Goal: Task Accomplishment & Management: Use online tool/utility

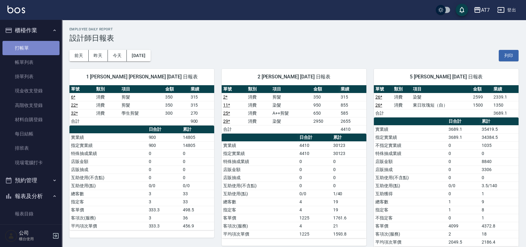
click at [34, 47] on link "打帳單" at bounding box center [30, 48] width 57 height 14
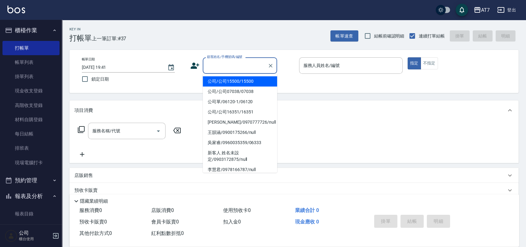
click at [212, 63] on input "顧客姓名/手機號碼/編號" at bounding box center [234, 65] width 59 height 11
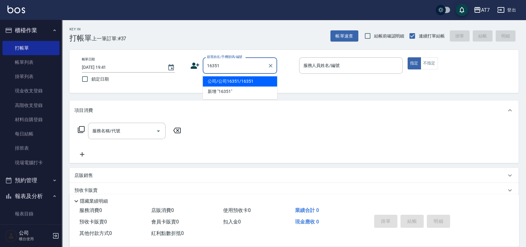
type input "公司/公司16351/16351"
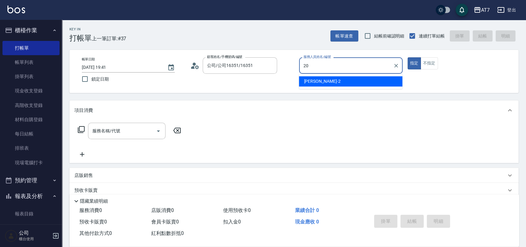
type input "葶葶-20"
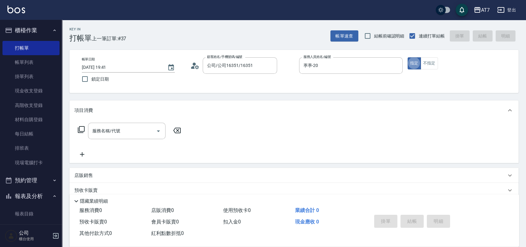
type button "true"
click at [358, 66] on input "葶葶-20" at bounding box center [346, 65] width 89 height 11
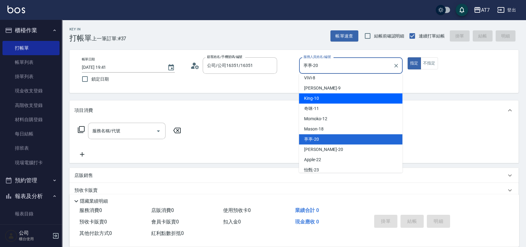
scroll to position [98, 0]
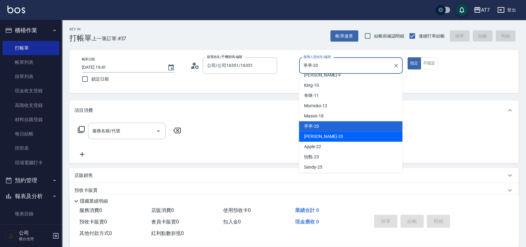
click at [334, 132] on div "妮可 -20" at bounding box center [350, 136] width 103 height 10
type input "妮可-20"
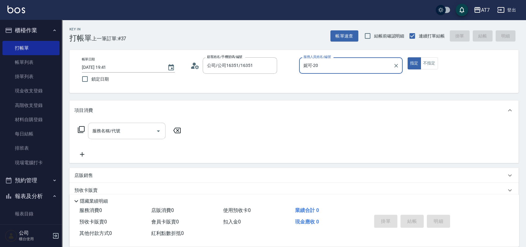
click at [116, 127] on input "服務名稱/代號" at bounding box center [122, 130] width 63 height 11
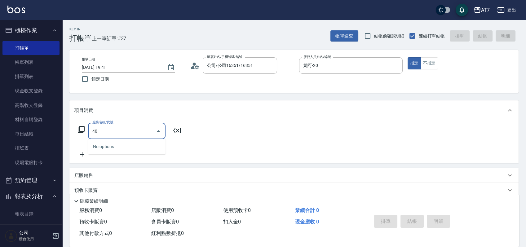
type input "400"
type input "150"
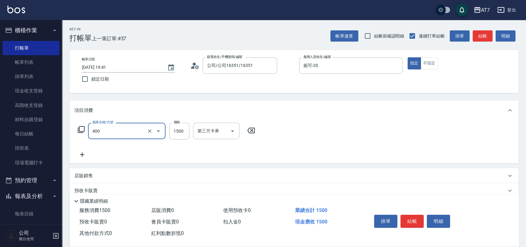
type input "染髮(400)"
type input "0"
type input "200"
type input "2000"
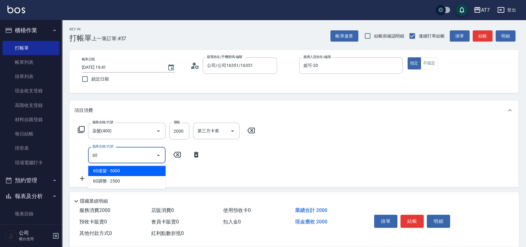
type input "602"
type input "280"
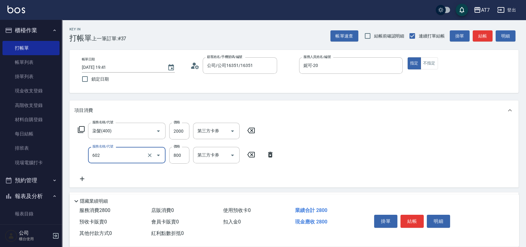
scroll to position [41, 0]
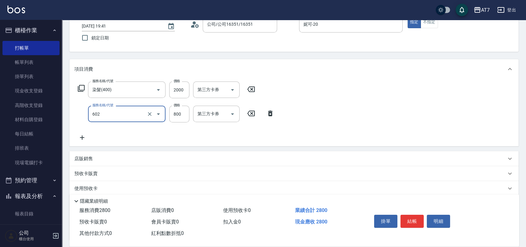
type input "TKO護髮（自(602)"
click at [362, 157] on div "店販銷售" at bounding box center [290, 159] width 432 height 7
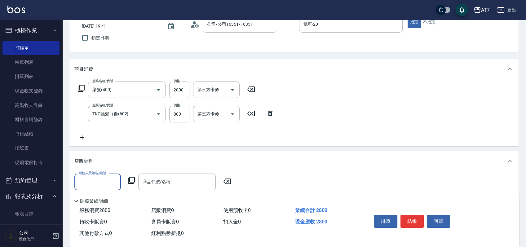
scroll to position [0, 0]
type input "葶葶-20"
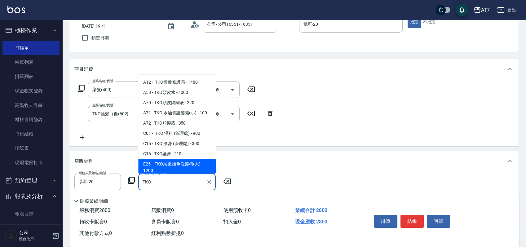
click at [178, 163] on span "E25 - TKO采染補色洗髮精(大) - 1200" at bounding box center [176, 167] width 77 height 17
type input "TKO采染補色洗髮精(大)"
type input "400"
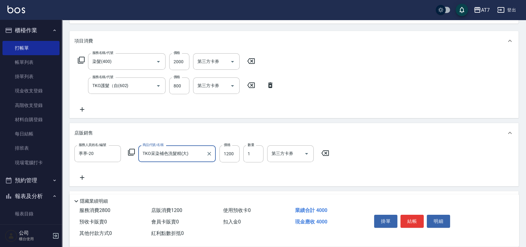
scroll to position [82, 0]
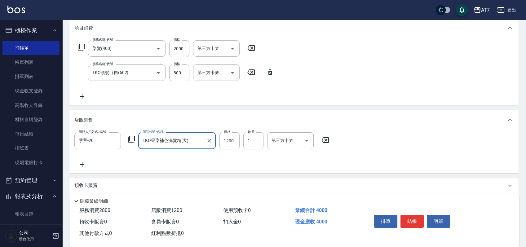
type input "TKO采染補色洗髮精(大)"
type input "2"
type input "520"
type input "2"
click at [410, 221] on button "結帳" at bounding box center [411, 221] width 23 height 13
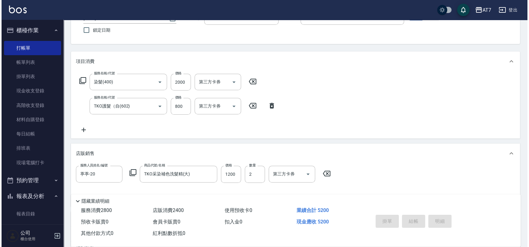
scroll to position [0, 0]
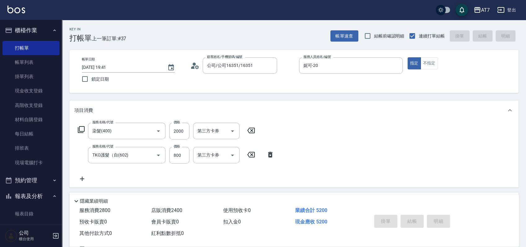
type input "[DATE] 19:43"
type input "0"
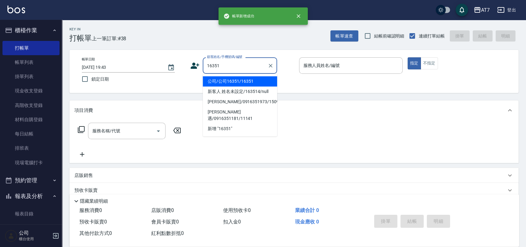
type input "公司/公司16351/16351"
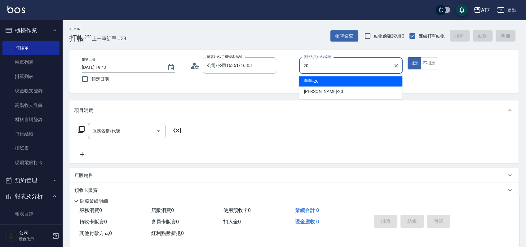
type input "葶葶-20"
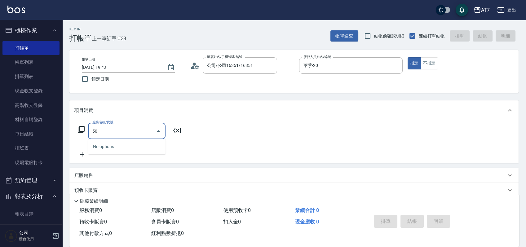
type input "501"
type input "30"
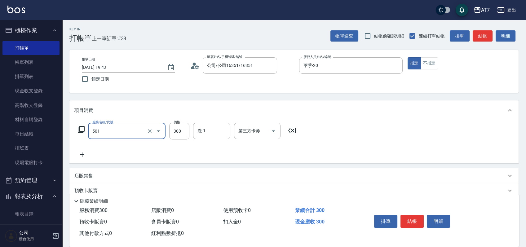
type input "洗髮(互助)(501)"
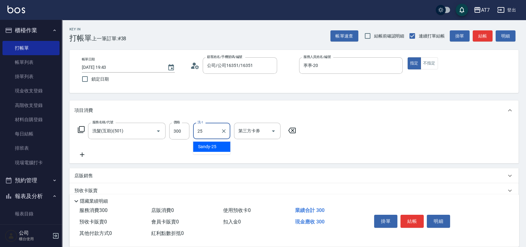
type input "Sandy-25"
click at [413, 222] on button "結帳" at bounding box center [411, 221] width 23 height 13
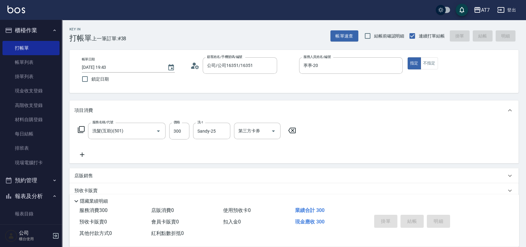
type input "0"
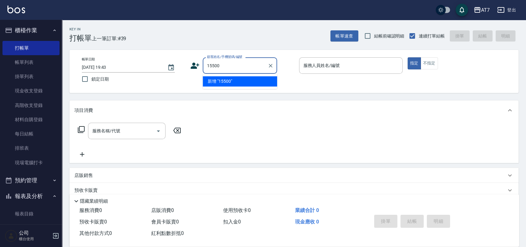
type input "15500"
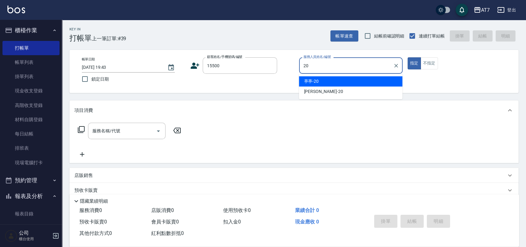
type input "葶葶-20"
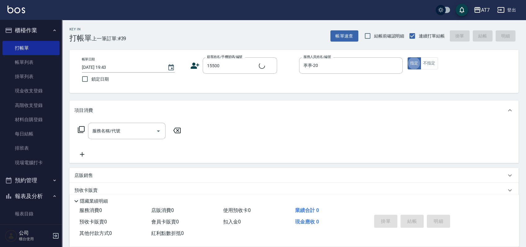
type input "公司/公司15500/15500"
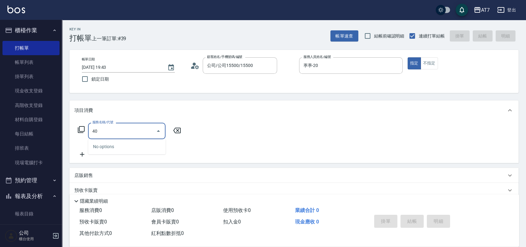
type input "400"
type input "150"
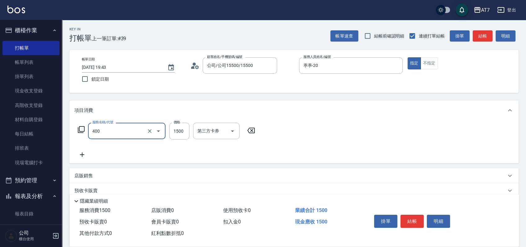
type input "染髮(400)"
type input "2"
type input "0"
type input "200"
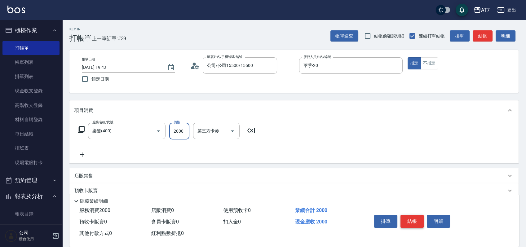
type input "2000"
click at [411, 218] on button "結帳" at bounding box center [411, 221] width 23 height 13
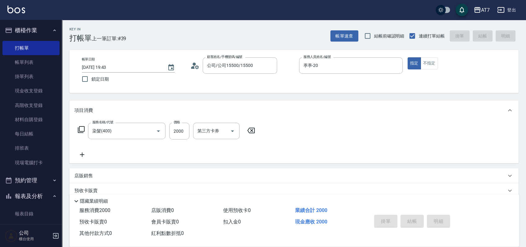
type input "[DATE] 19:51"
type input "0"
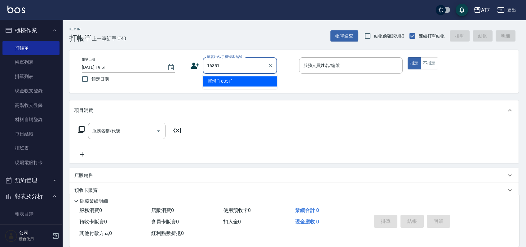
type input "16351"
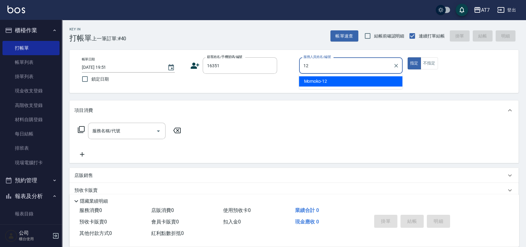
type input "Momoko-12"
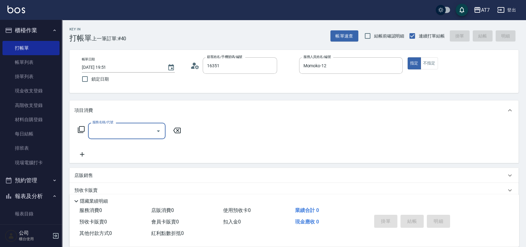
type input "公司/公司16351/16351"
type input "304"
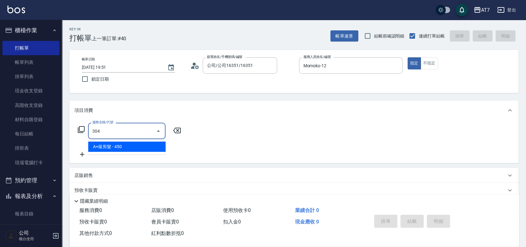
type input "40"
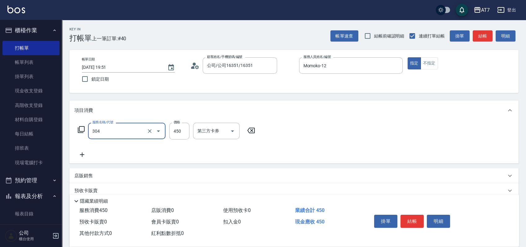
type input "A+級剪髮(304)"
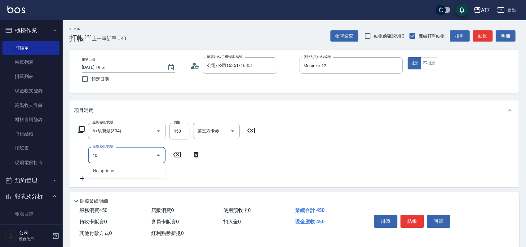
type input "401"
type input "190"
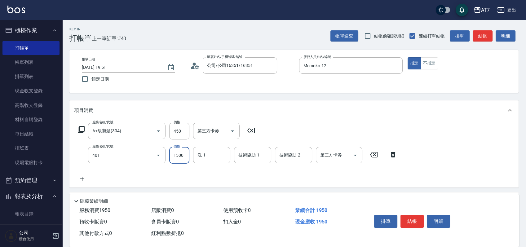
type input "染髮(互助)(401)"
type input "1"
type input "40"
type input "168"
type input "60"
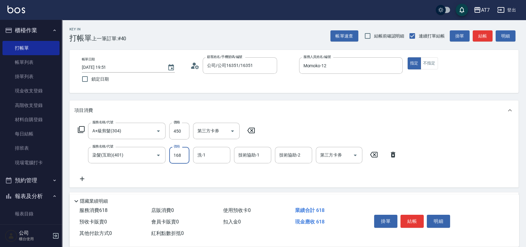
type input "1680"
type input "210"
type input "1680"
type input "LU LU-35"
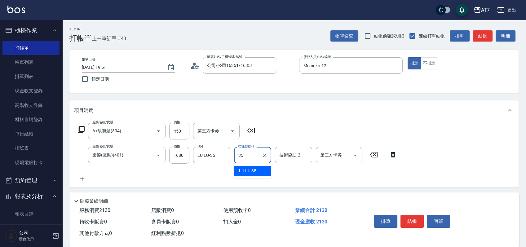
type input "LU LU-35"
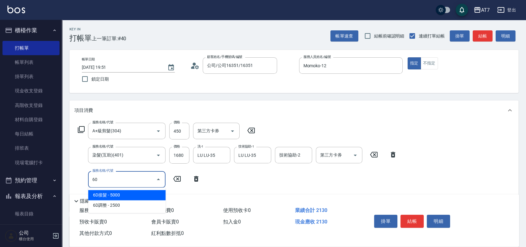
type input "603"
type input "290"
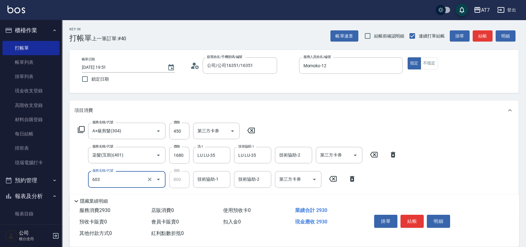
type input "TKO護髮（助(603)"
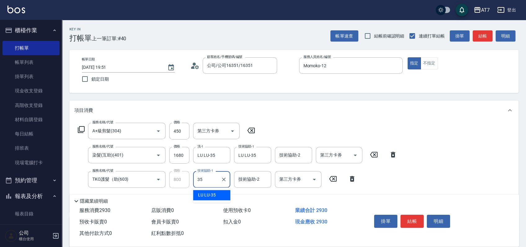
type input "LU LU-35"
click at [421, 216] on button "結帳" at bounding box center [411, 221] width 23 height 13
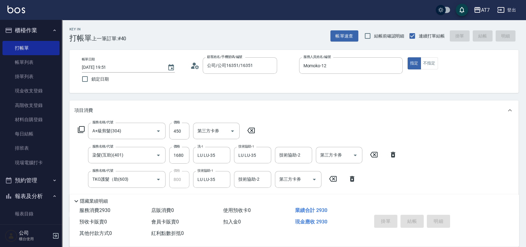
type input "[DATE] 19:52"
type input "0"
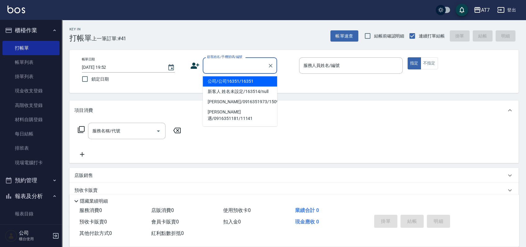
click at [237, 67] on input "顧客姓名/手機號碼/編號" at bounding box center [234, 65] width 59 height 11
type input "15500"
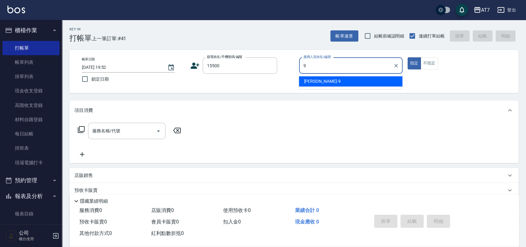
type input "[PERSON_NAME]-9"
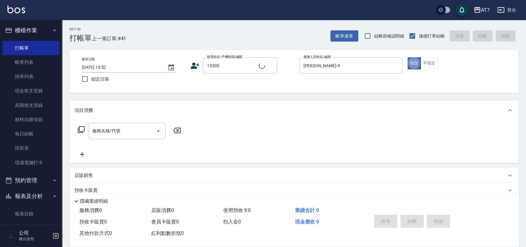
type input "公司/公司15500/15500"
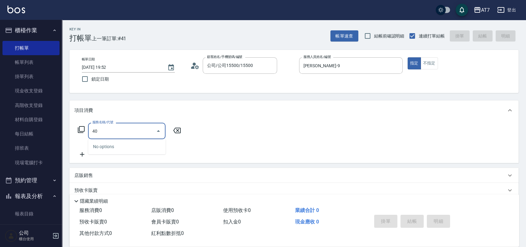
type input "401"
type input "150"
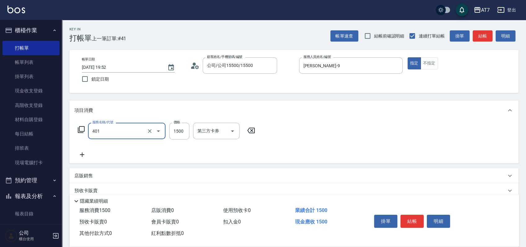
type input "染髮(互助)(401)"
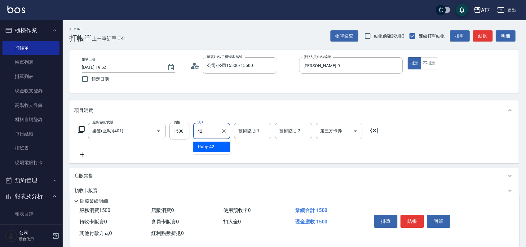
type input "Ruby-42"
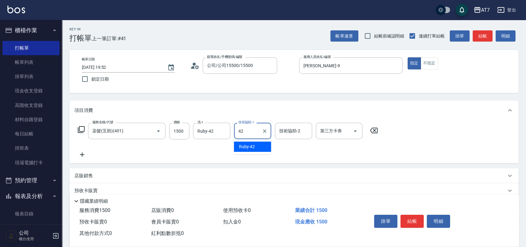
type input "Ruby-42"
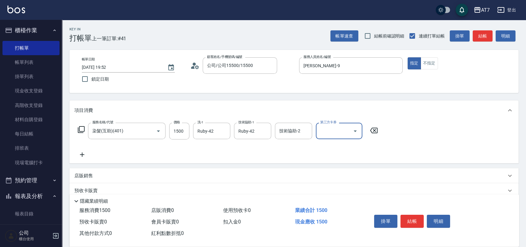
click at [81, 129] on icon at bounding box center [80, 129] width 7 height 7
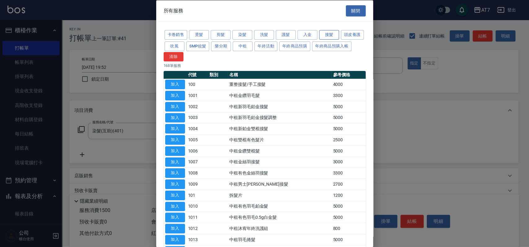
click at [331, 31] on button "接髮" at bounding box center [329, 35] width 20 height 10
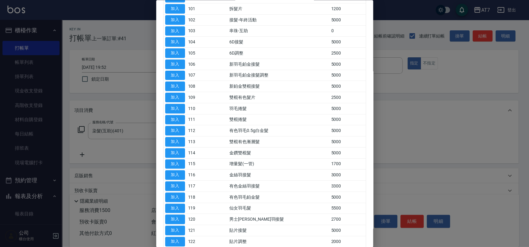
scroll to position [154, 0]
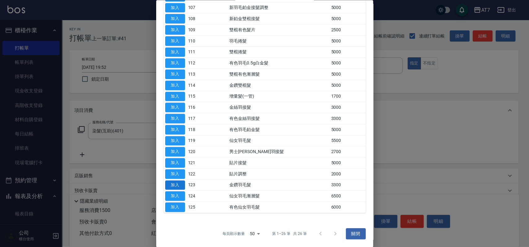
click at [177, 187] on button "加入" at bounding box center [175, 185] width 20 height 10
type input "480"
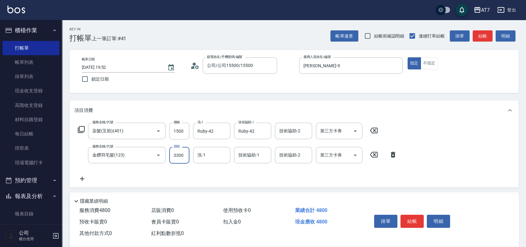
click at [179, 153] on input "3300" at bounding box center [179, 155] width 20 height 17
type input "0"
type input "150"
type input "638"
type input "210"
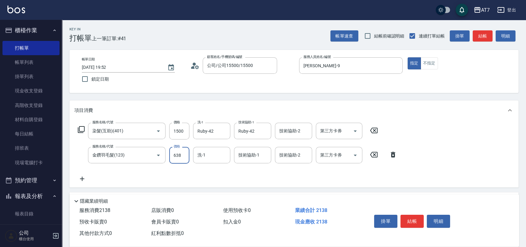
type input "6380"
type input "780"
type input "6380"
click at [155, 173] on div "服務名稱/代號 染髮(互助)(401) 服務名稱/代號 價格 1500 價格 洗-1 Ruby-42 洗-1 技術協助-1 Ruby-42 技術協助-1 技術…" at bounding box center [237, 153] width 326 height 60
click at [83, 130] on icon at bounding box center [80, 129] width 7 height 7
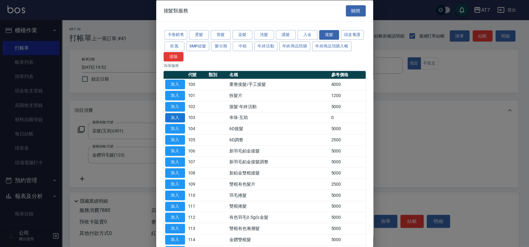
click at [176, 117] on button "加入" at bounding box center [175, 118] width 20 height 10
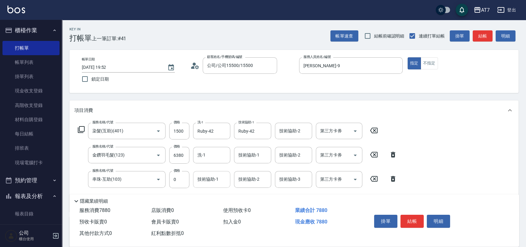
click at [211, 181] on input "技術協助-1" at bounding box center [212, 179] width 32 height 11
type input "Ruby-42"
type input "Sandy-25"
click at [413, 217] on button "結帳" at bounding box center [411, 221] width 23 height 13
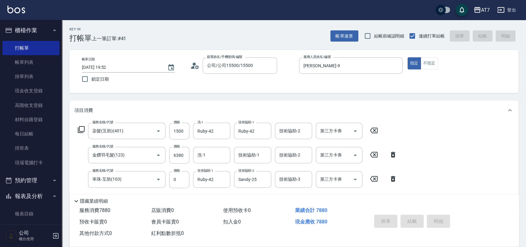
type input "[DATE] 20:13"
type input "0"
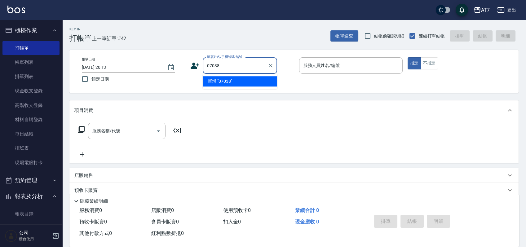
type input "07038"
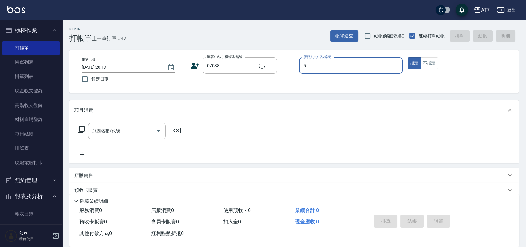
type input "5"
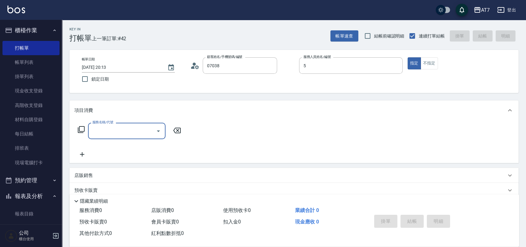
type input "公司/公司07038/07038"
type input "晴晴-5"
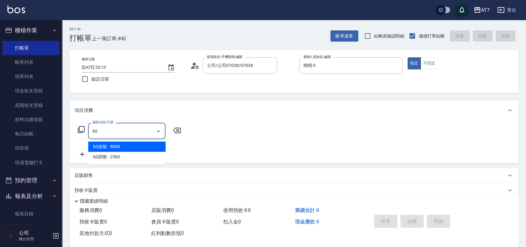
type input "609"
type input "250"
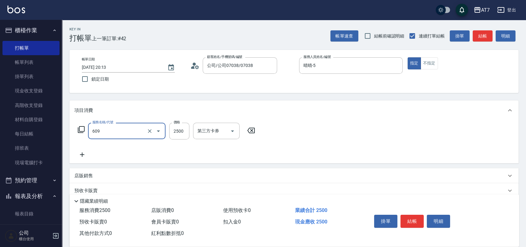
type input "鉑金護髮M（自領(609)"
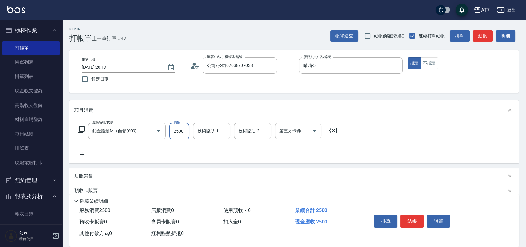
type input "2"
type input "0"
type input "260"
type input "20"
type input "2600"
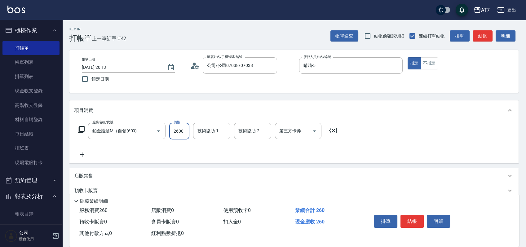
type input "260"
type input "2600"
click at [79, 130] on icon at bounding box center [81, 129] width 7 height 7
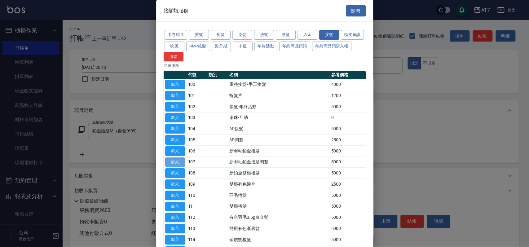
click at [176, 160] on button "加入" at bounding box center [175, 162] width 20 height 10
type input "760"
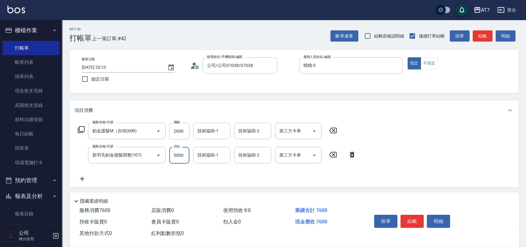
click at [181, 155] on input "5000" at bounding box center [179, 155] width 20 height 17
type input "4"
type input "260"
type input "400"
type input "300"
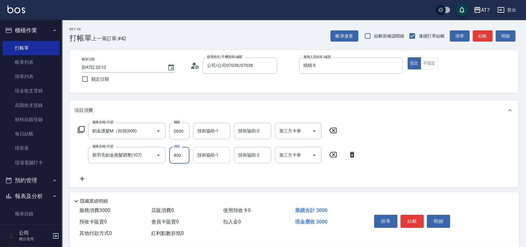
type input "4000"
type input "660"
type input "4000"
click at [79, 132] on icon at bounding box center [80, 129] width 7 height 7
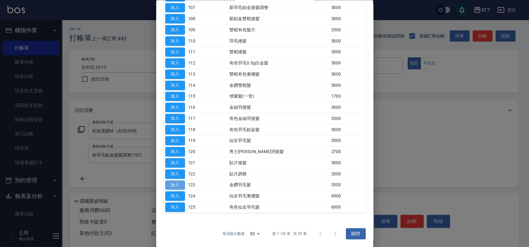
click at [178, 185] on button "加入" at bounding box center [175, 185] width 20 height 10
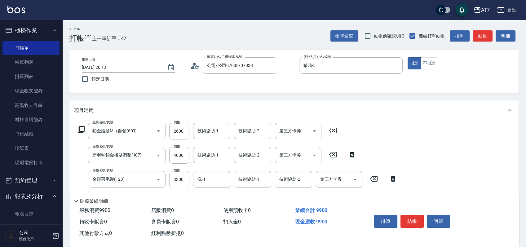
click at [183, 180] on input "3300" at bounding box center [179, 179] width 20 height 17
type input "690"
type input "0"
type input "660"
type input "237"
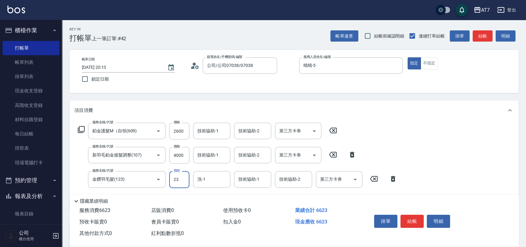
type input "680"
type input "2370"
type input "890"
type input "2370"
click at [413, 221] on button "結帳" at bounding box center [411, 221] width 23 height 13
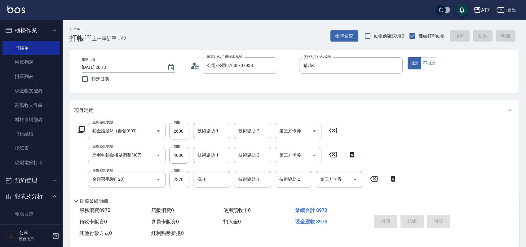
type input "[DATE] 20:15"
type input "0"
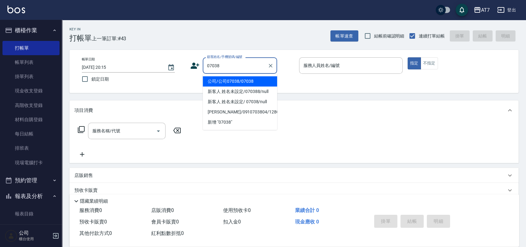
type input "公司/公司07038/07038"
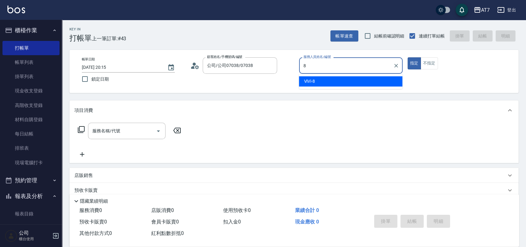
type input "ViVi-8"
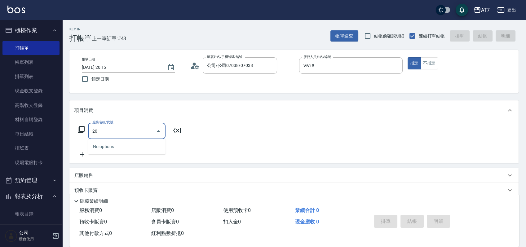
type input "200"
type input "150"
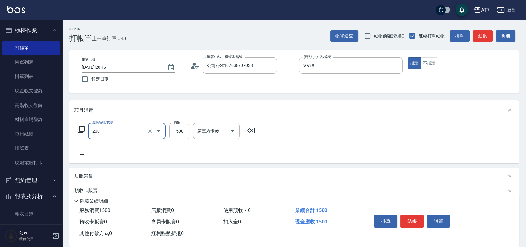
type input "燙髮(200)"
type input "2"
type input "0"
type input "280"
type input "20"
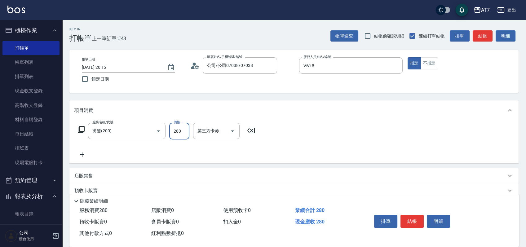
type input "2800"
type input "280"
type input "2800"
click at [416, 217] on button "結帳" at bounding box center [411, 221] width 23 height 13
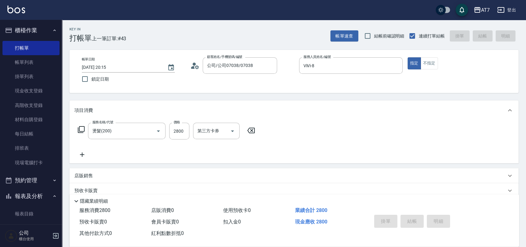
type input "0"
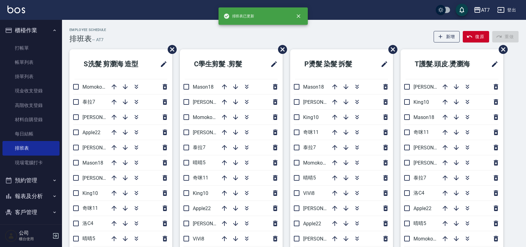
scroll to position [206, 0]
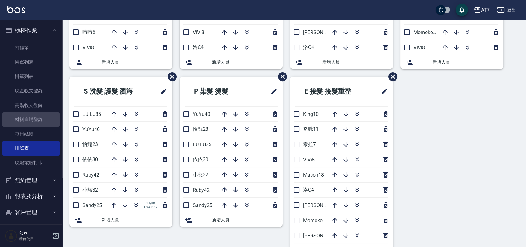
click at [43, 120] on link "材料自購登錄" at bounding box center [30, 119] width 57 height 14
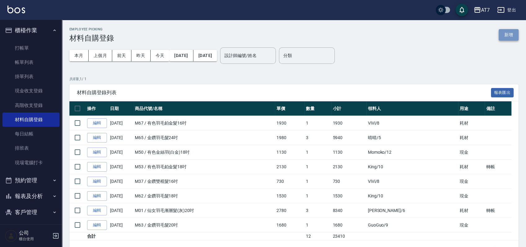
click at [508, 34] on button "新增" at bounding box center [508, 34] width 20 height 11
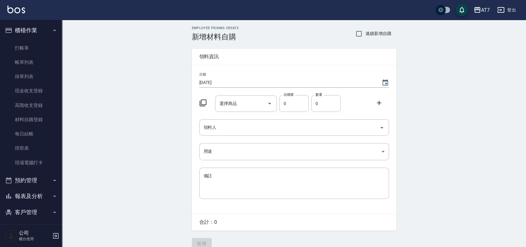
click at [201, 100] on icon at bounding box center [203, 102] width 7 height 7
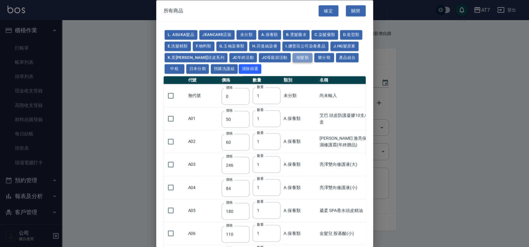
click at [306, 56] on button "假髮類" at bounding box center [302, 58] width 20 height 10
type input "2780"
type input "80"
type input "350"
type input "25"
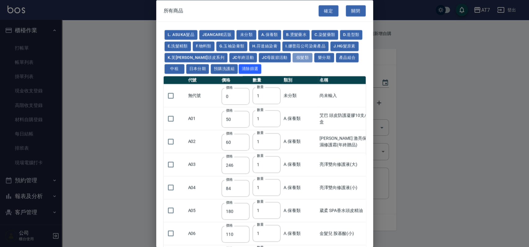
type input "400"
type input "100"
type input "880"
type input "930"
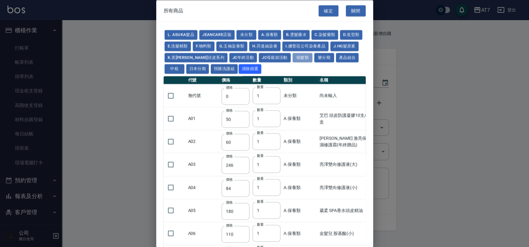
type input "980"
type input "1030"
type input "1130"
type input "1230"
type input "1330"
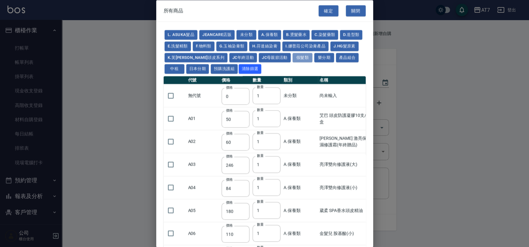
type input "1780"
type input "1980"
type input "2180"
type input "2380"
type input "2580"
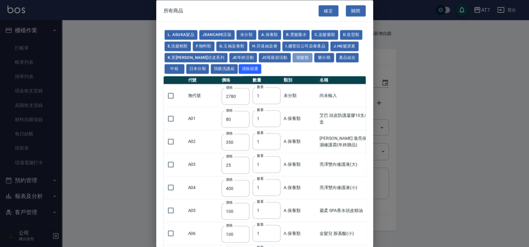
type input "2780"
type input "2980"
type input "1030"
type input "1080"
type input "1130"
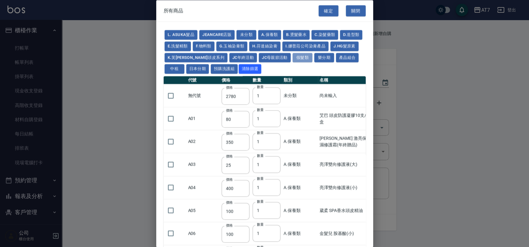
type input "1230"
type input "1280"
type input "1380"
type input "2180"
type input "2380"
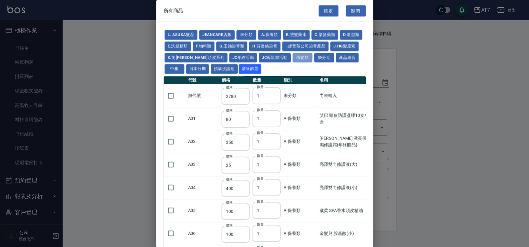
type input "2580"
type input "2780"
type input "2980"
type input "730"
type input "780"
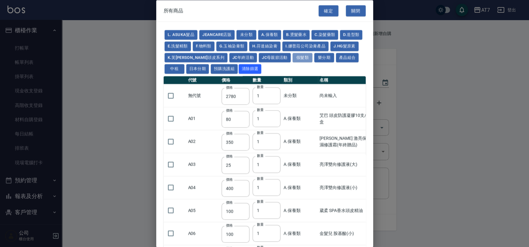
type input "830"
type input "930"
type input "980"
type input "560"
type input "775"
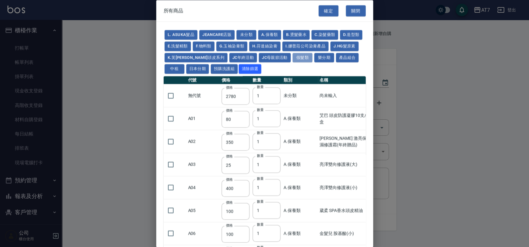
type input "580"
type input "2230"
type input "1180"
type input "1030"
type input "1080"
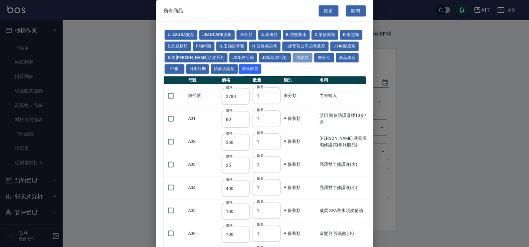
type input "1130"
type input "1180"
type input "1230"
type input "2130"
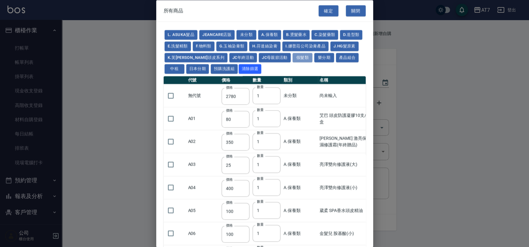
type input "2330"
type input "2530"
type input "930"
type input "170"
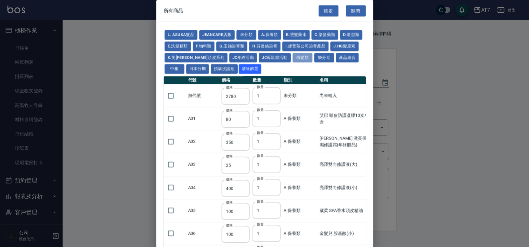
type input "170"
type input "1380"
type input "1530"
type input "1680"
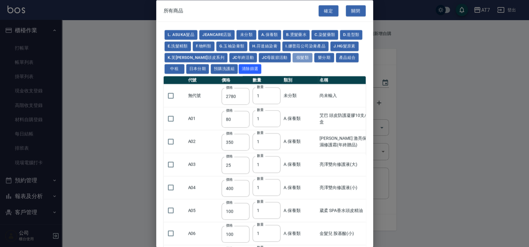
type input "1830"
type input "1980"
type input "2130"
type input "1930"
type input "2730"
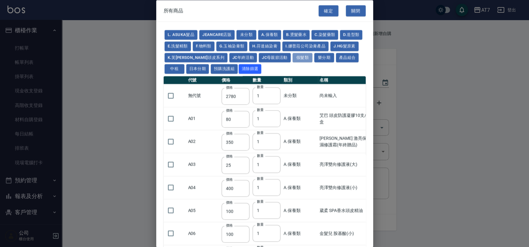
type input "2780"
type input "2980"
type input "2380"
type input "2580"
type input "2780"
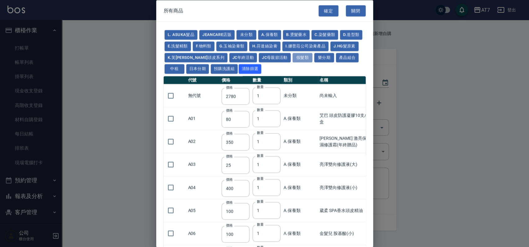
type input "2980"
type input "3180"
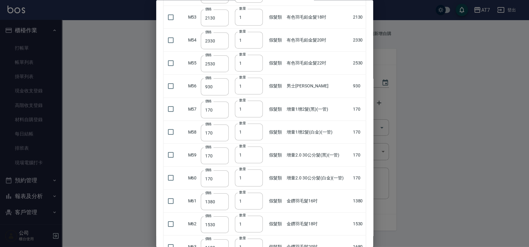
scroll to position [1115, 0]
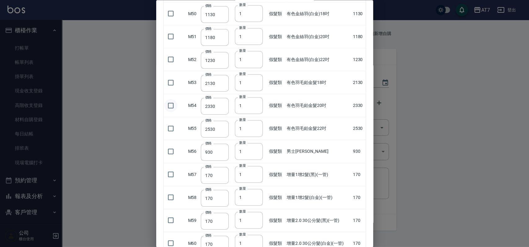
click at [172, 101] on input "checkbox" at bounding box center [170, 105] width 13 height 13
click at [170, 103] on input "checkbox" at bounding box center [170, 105] width 13 height 13
checkbox input "false"
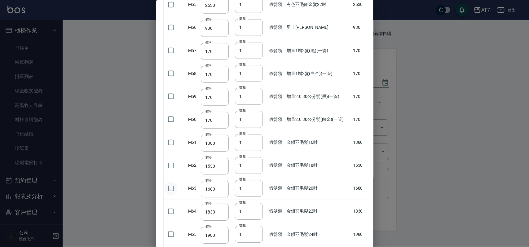
click at [169, 187] on input "checkbox" at bounding box center [170, 188] width 13 height 13
checkbox input "true"
click at [255, 185] on input "2" at bounding box center [249, 188] width 28 height 17
click at [255, 185] on input "3" at bounding box center [249, 188] width 28 height 17
type input "4"
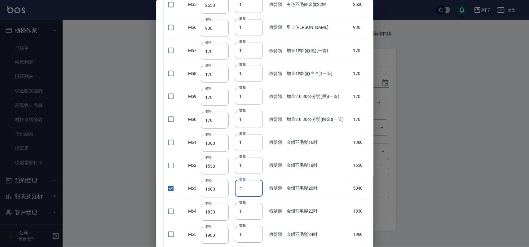
click at [255, 185] on input "4" at bounding box center [249, 188] width 28 height 17
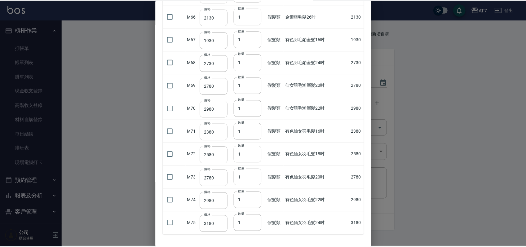
scroll to position [1504, 0]
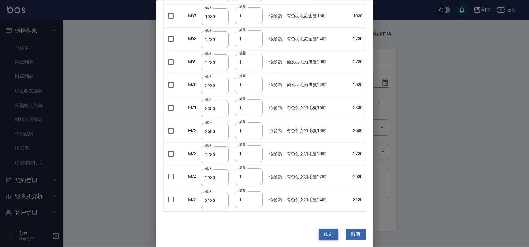
click at [327, 229] on button "確定" at bounding box center [328, 233] width 20 height 11
type input "金鑽羽毛髮20吋"
type input "1680"
type input "4"
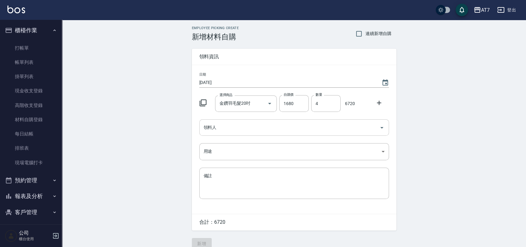
click at [256, 130] on input "領料人" at bounding box center [289, 127] width 175 height 11
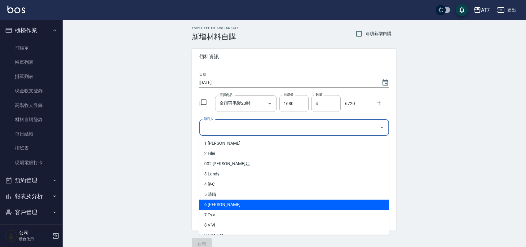
scroll to position [41, 0]
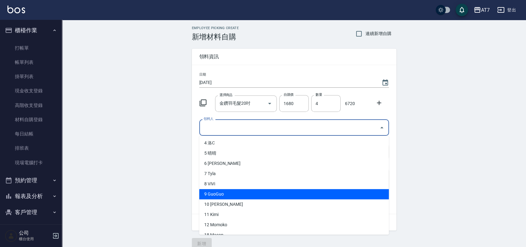
click at [234, 196] on li "9 GuoGuo" at bounding box center [294, 194] width 190 height 10
type input "GuoGuo"
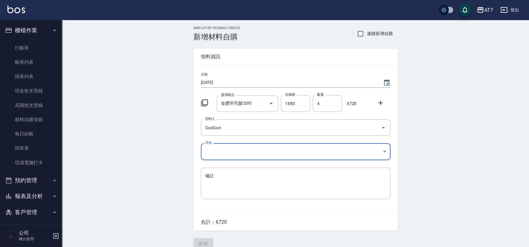
click at [245, 149] on body "AT7 登出 櫃檯作業 打帳單 帳單列表 掛單列表 現金收支登錄 高階收支登錄 材料自購登錄 每日結帳 排班表 現場電腦打卡 預約管理 預約管理 單日預約紀錄…" at bounding box center [264, 127] width 529 height 255
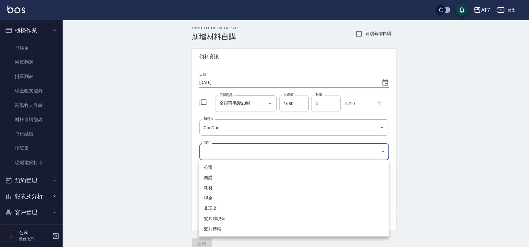
click at [230, 199] on li "現金" at bounding box center [294, 198] width 190 height 10
type input "現金"
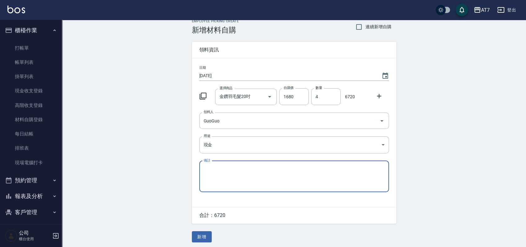
scroll to position [9, 0]
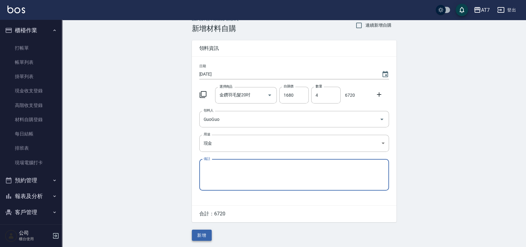
click at [206, 233] on button "新增" at bounding box center [202, 235] width 20 height 11
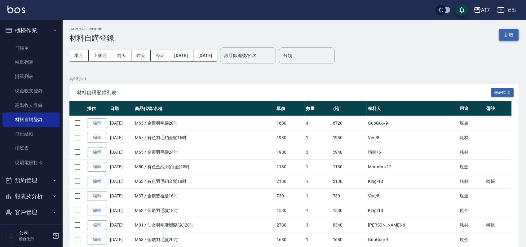
click at [506, 37] on button "新增" at bounding box center [508, 34] width 20 height 11
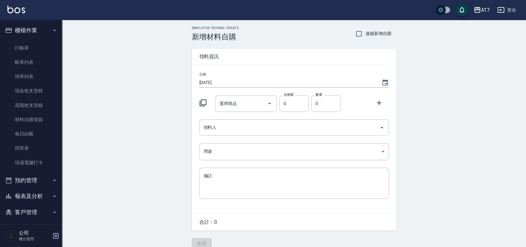
click at [203, 103] on icon at bounding box center [202, 102] width 7 height 7
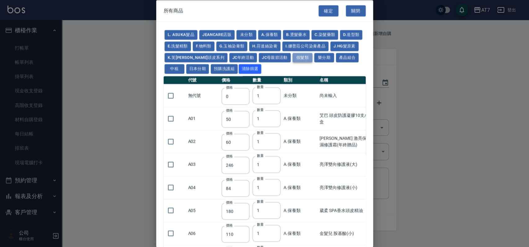
click at [310, 56] on button "假髮類" at bounding box center [302, 58] width 20 height 10
type input "2780"
type input "80"
type input "350"
type input "25"
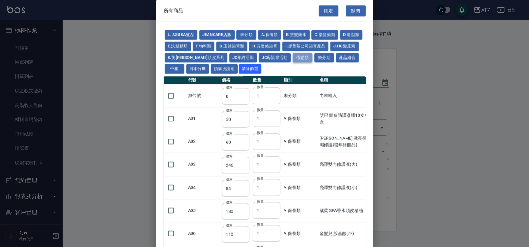
type input "400"
type input "100"
type input "880"
type input "930"
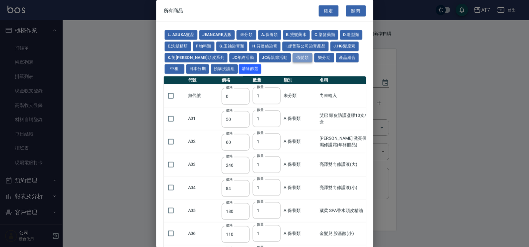
type input "980"
type input "1030"
type input "1130"
type input "1230"
type input "1330"
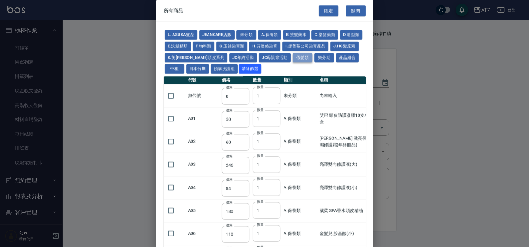
type input "1780"
type input "1980"
type input "2180"
type input "2380"
type input "2580"
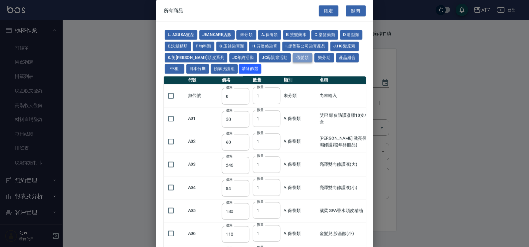
type input "2780"
type input "2980"
type input "1030"
type input "1080"
type input "1130"
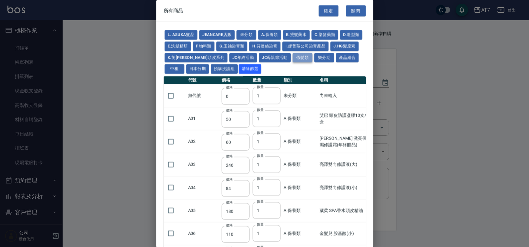
type input "1230"
type input "1280"
type input "1380"
type input "2180"
type input "2380"
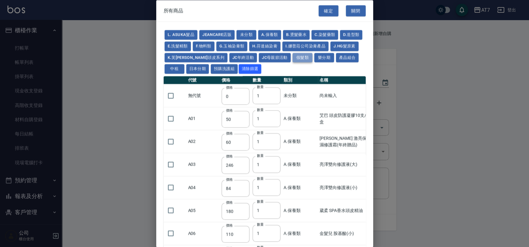
type input "2580"
type input "2780"
type input "2980"
type input "730"
type input "780"
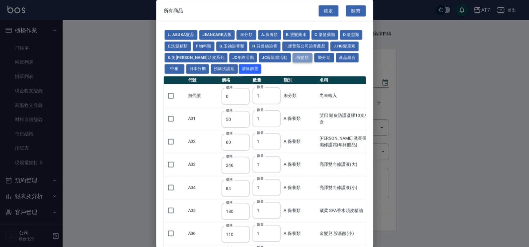
type input "830"
type input "930"
type input "980"
type input "560"
type input "775"
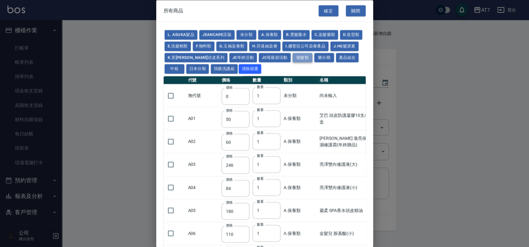
type input "580"
type input "2230"
type input "1180"
type input "1030"
type input "1080"
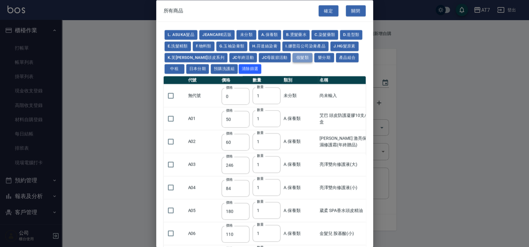
type input "1130"
type input "1180"
type input "1230"
type input "2130"
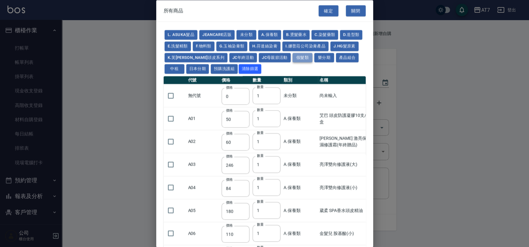
type input "2330"
type input "2530"
type input "930"
type input "170"
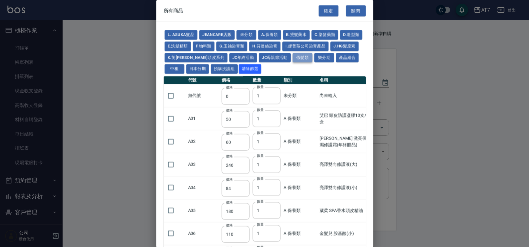
type input "170"
type input "1380"
type input "1530"
type input "1680"
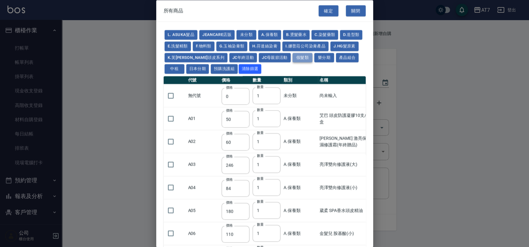
type input "1830"
type input "1980"
type input "2130"
type input "1930"
type input "2730"
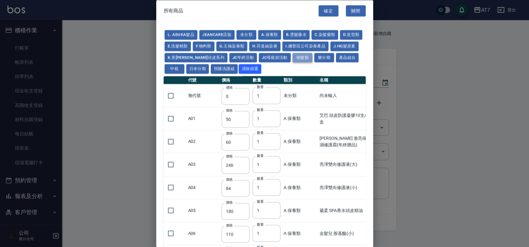
type input "2780"
type input "2980"
type input "2380"
type input "2580"
type input "2780"
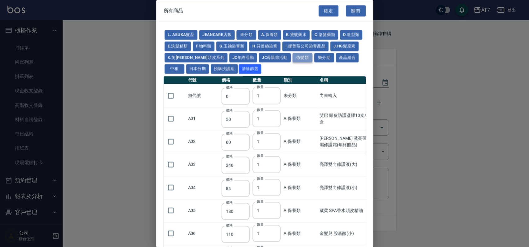
type input "2980"
type input "3180"
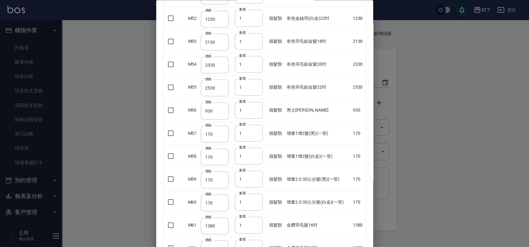
scroll to position [1239, 0]
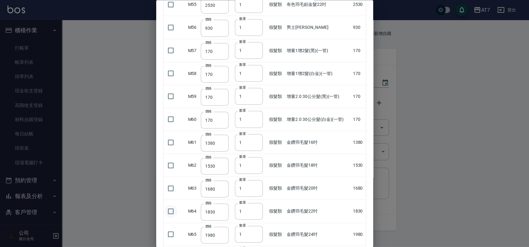
click at [171, 210] on input "checkbox" at bounding box center [170, 210] width 13 height 13
checkbox input "true"
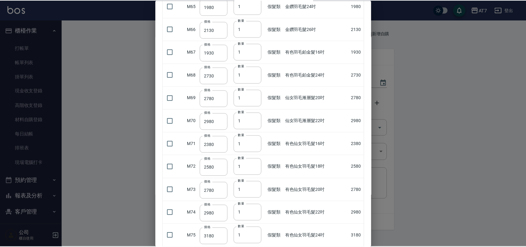
scroll to position [1504, 0]
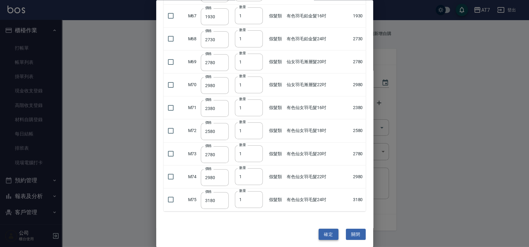
click at [327, 233] on button "確定" at bounding box center [328, 233] width 20 height 11
type input "金鑽羽毛髮22吋"
type input "1830"
type input "1"
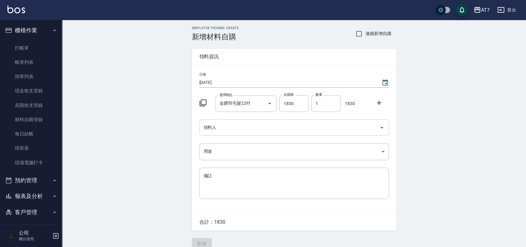
click at [238, 133] on div "領料人" at bounding box center [294, 127] width 190 height 16
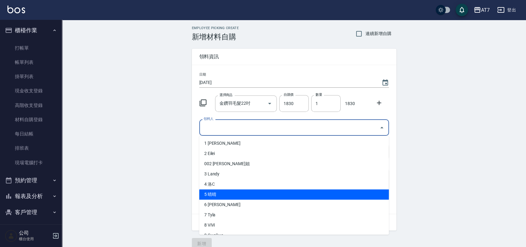
click at [221, 195] on li "5 晴晴" at bounding box center [294, 194] width 190 height 10
type input "晴晴"
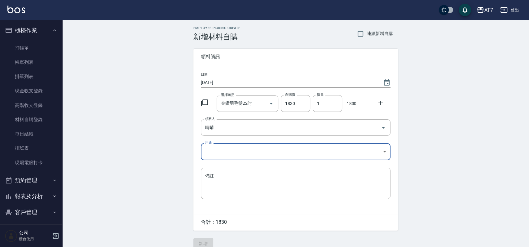
click at [245, 153] on body "AT7 登出 櫃檯作業 打帳單 帳單列表 掛單列表 現金收支登錄 高階收支登錄 材料自購登錄 每日結帳 排班表 現場電腦打卡 預約管理 預約管理 單日預約紀錄…" at bounding box center [264, 127] width 529 height 255
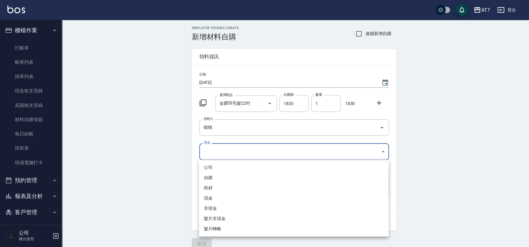
click at [220, 200] on li "現金" at bounding box center [294, 198] width 190 height 10
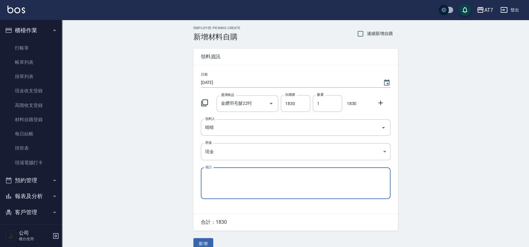
type input "現金"
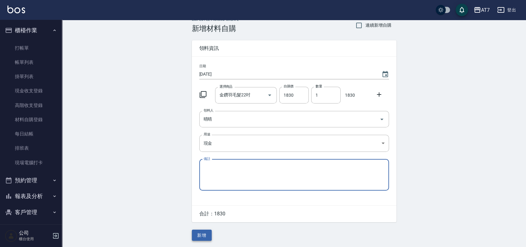
click at [204, 235] on button "新增" at bounding box center [202, 235] width 20 height 11
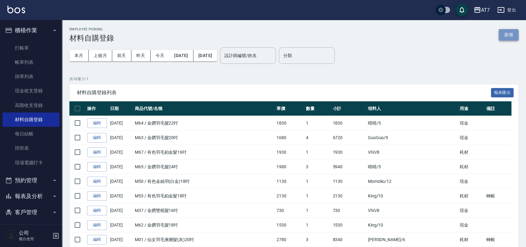
click at [504, 35] on button "新增" at bounding box center [508, 34] width 20 height 11
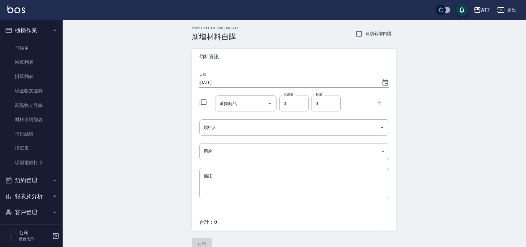
click at [204, 103] on icon at bounding box center [202, 102] width 7 height 7
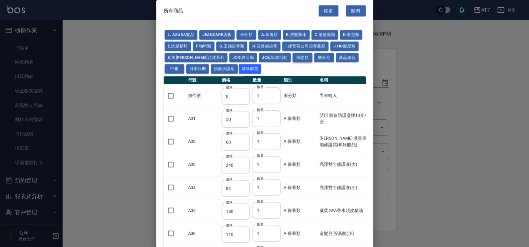
click at [307, 59] on button "假髮類" at bounding box center [302, 58] width 20 height 10
type input "2780"
type input "80"
type input "350"
type input "25"
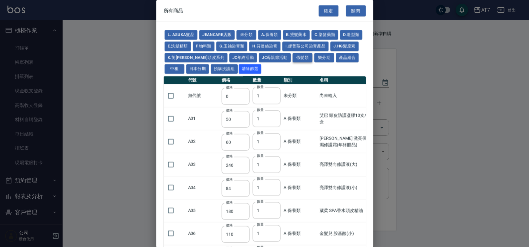
type input "400"
type input "100"
type input "880"
type input "930"
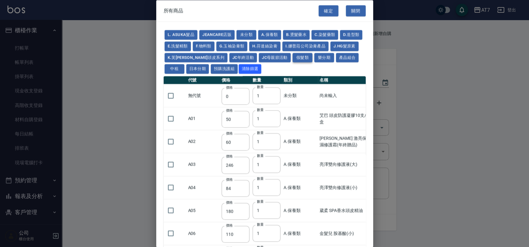
type input "980"
type input "1030"
type input "1130"
type input "1230"
type input "1330"
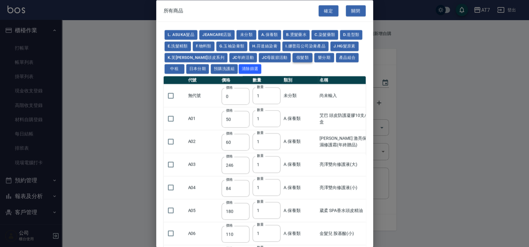
type input "1780"
type input "1980"
type input "2180"
type input "2380"
type input "2580"
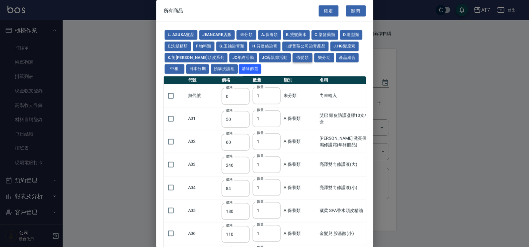
type input "2780"
type input "2980"
type input "1030"
type input "1080"
type input "1130"
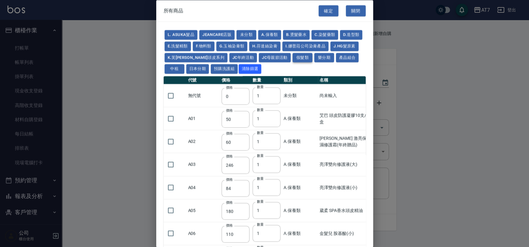
type input "1230"
type input "1280"
type input "1380"
type input "2180"
type input "2380"
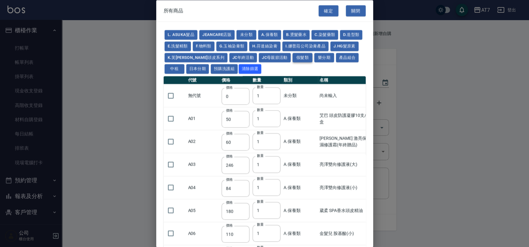
type input "2580"
type input "2780"
type input "2980"
type input "730"
type input "780"
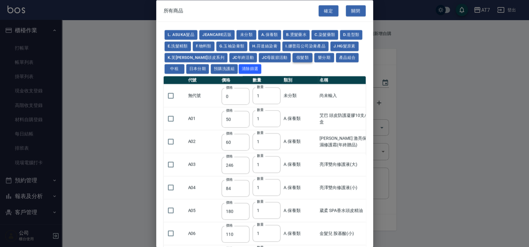
type input "830"
type input "930"
type input "980"
type input "560"
type input "775"
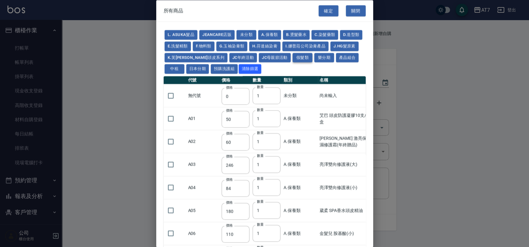
type input "580"
type input "2230"
type input "1180"
type input "1030"
type input "1080"
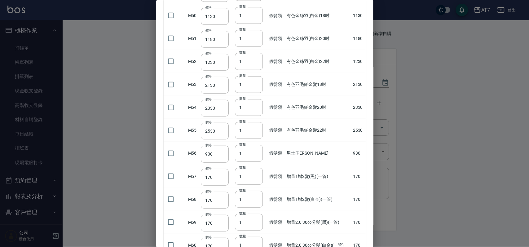
scroll to position [1115, 0]
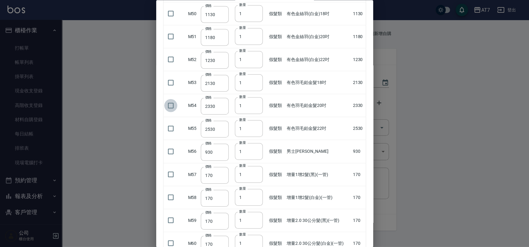
click at [171, 102] on input "checkbox" at bounding box center [170, 105] width 13 height 13
click at [257, 101] on input "2" at bounding box center [249, 105] width 28 height 17
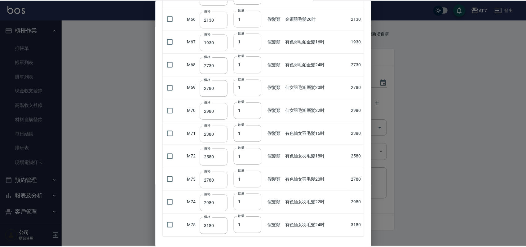
scroll to position [1504, 0]
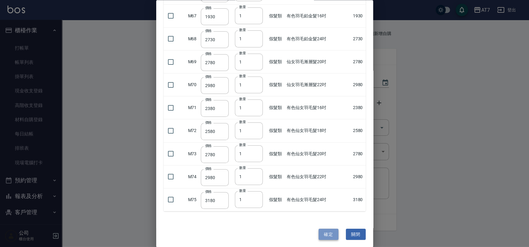
click at [319, 234] on button "確定" at bounding box center [328, 233] width 20 height 11
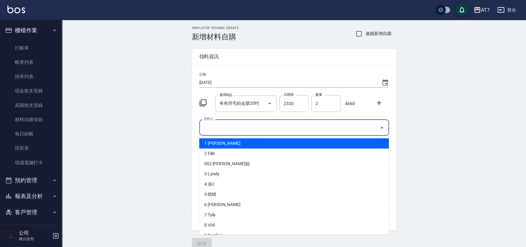
click at [309, 127] on input "領料人" at bounding box center [289, 127] width 175 height 11
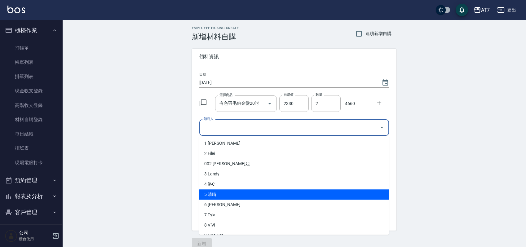
scroll to position [41, 0]
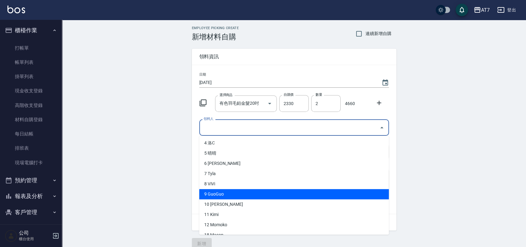
click at [274, 196] on li "9 GuoGuo" at bounding box center [294, 194] width 190 height 10
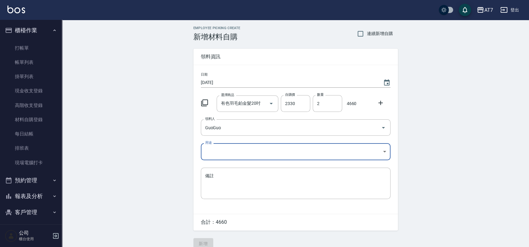
click at [274, 145] on body "AT7 登出 櫃檯作業 打帳單 帳單列表 掛單列表 現金收支登錄 高階收支登錄 材料自購登錄 每日結帳 排班表 現場電腦打卡 預約管理 預約管理 單日預約紀錄…" at bounding box center [264, 127] width 529 height 255
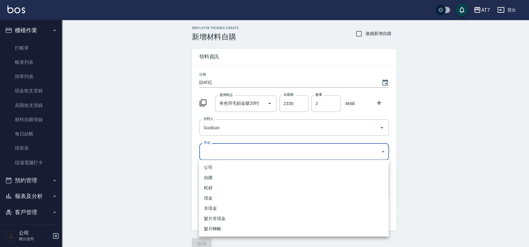
click at [256, 174] on li "自購" at bounding box center [294, 178] width 190 height 10
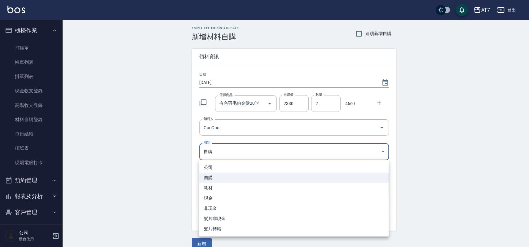
click at [249, 148] on body "AT7 登出 櫃檯作業 打帳單 帳單列表 掛單列表 現金收支登錄 高階收支登錄 材料自購登錄 每日結帳 排班表 現場電腦打卡 預約管理 預約管理 單日預約紀錄…" at bounding box center [264, 127] width 529 height 255
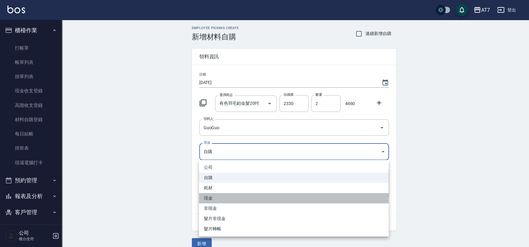
click at [240, 197] on li "現金" at bounding box center [294, 198] width 190 height 10
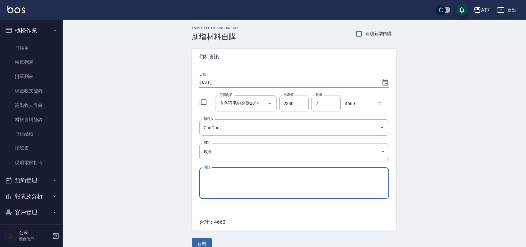
scroll to position [9, 0]
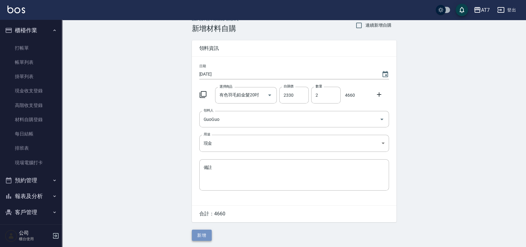
click at [198, 232] on button "新增" at bounding box center [202, 235] width 20 height 11
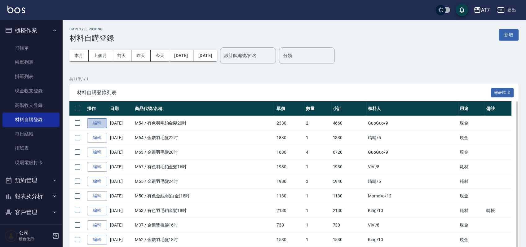
click at [99, 121] on link "編輯" at bounding box center [97, 123] width 20 height 10
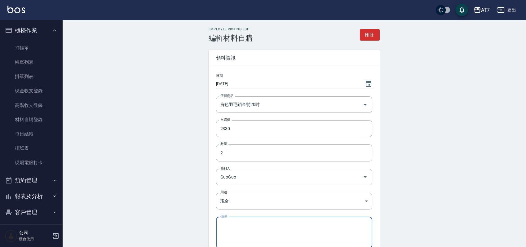
click at [265, 229] on textarea "備註" at bounding box center [293, 232] width 147 height 21
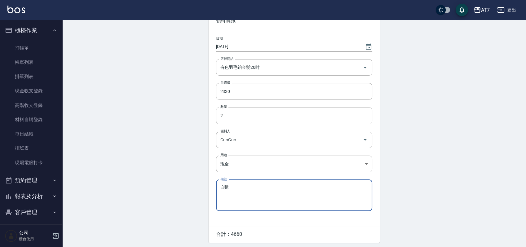
scroll to position [59, 0]
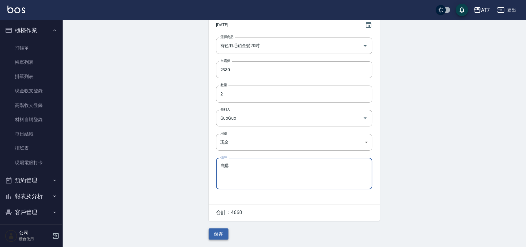
click at [216, 236] on button "儲存" at bounding box center [219, 233] width 20 height 11
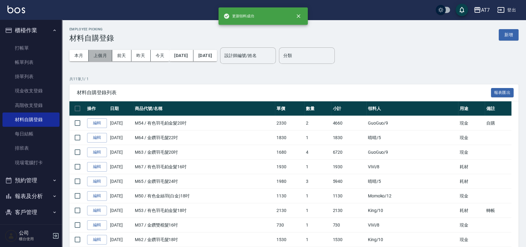
click at [104, 56] on button "上個月" at bounding box center [101, 55] width 24 height 11
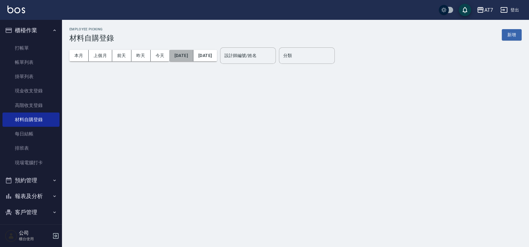
click at [189, 56] on button "2025/09/01" at bounding box center [181, 55] width 24 height 11
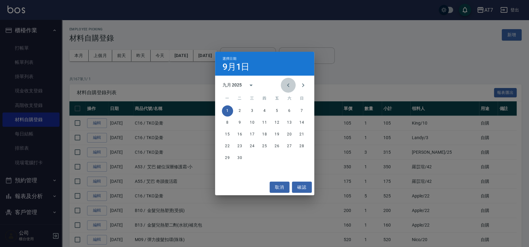
click at [288, 85] on icon "Previous month" at bounding box center [287, 84] width 7 height 7
click at [278, 110] on button "1" at bounding box center [276, 110] width 11 height 11
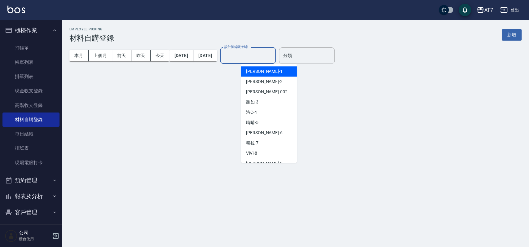
click at [273, 57] on input "設計師編號/姓名" at bounding box center [248, 55] width 50 height 11
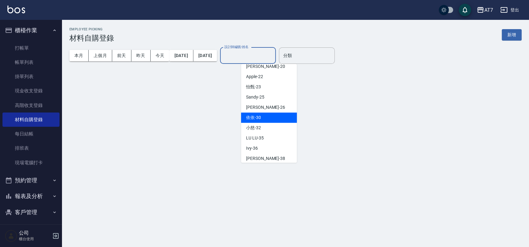
scroll to position [203, 0]
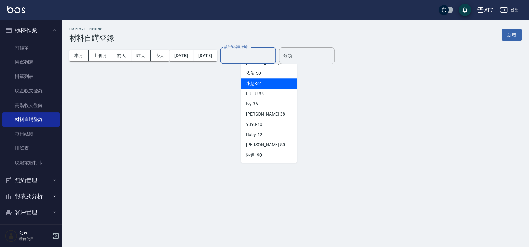
click at [266, 82] on div "小慈 -32" at bounding box center [269, 83] width 56 height 10
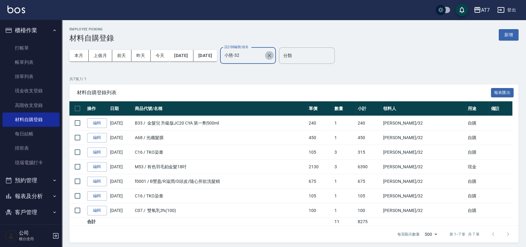
click at [272, 54] on icon "Clear" at bounding box center [269, 55] width 6 height 6
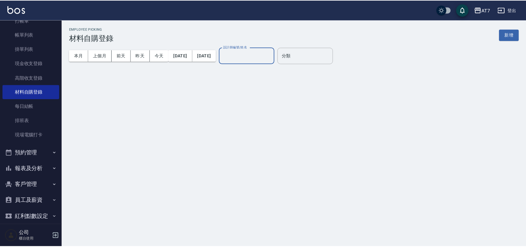
scroll to position [51, 0]
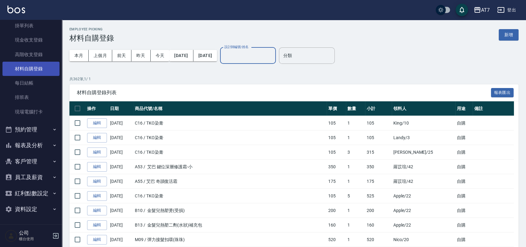
click at [33, 67] on link "材料自購登錄" at bounding box center [30, 69] width 57 height 14
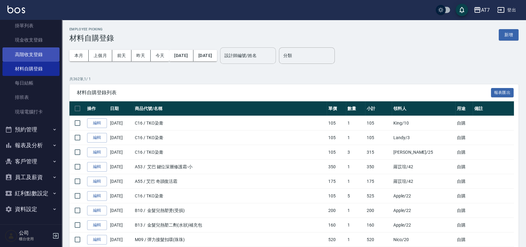
click at [34, 52] on link "高階收支登錄" at bounding box center [30, 54] width 57 height 14
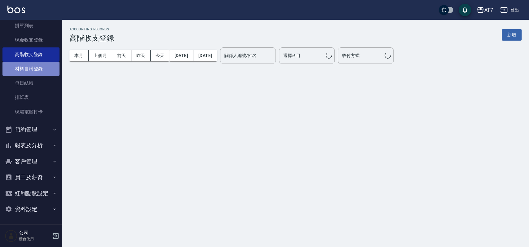
click at [31, 69] on link "材料自購登錄" at bounding box center [30, 69] width 57 height 14
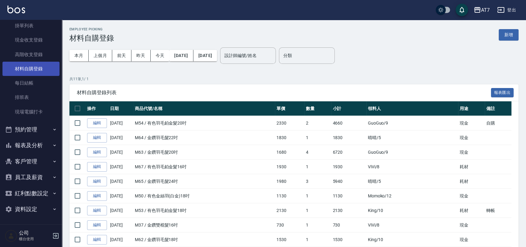
click at [31, 69] on link "材料自購登錄" at bounding box center [30, 69] width 57 height 14
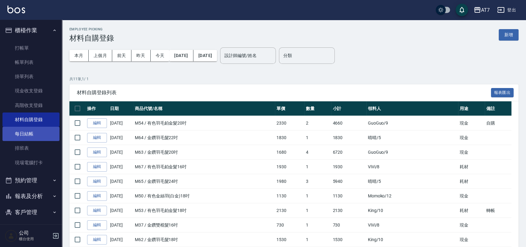
click at [23, 134] on link "每日結帳" at bounding box center [30, 134] width 57 height 14
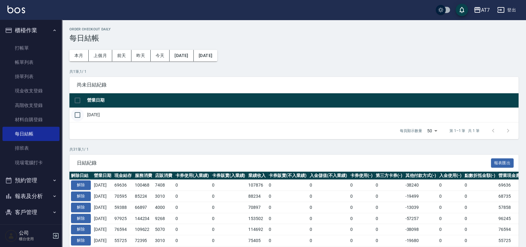
click at [83, 113] on input "checkbox" at bounding box center [77, 114] width 13 height 13
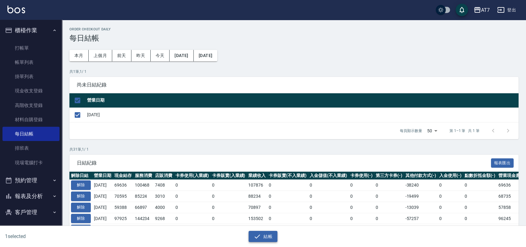
click at [265, 232] on button "結帳" at bounding box center [262, 236] width 29 height 11
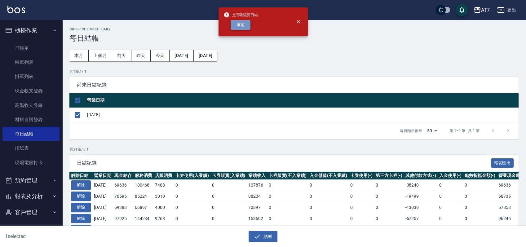
click at [237, 21] on button "確定" at bounding box center [240, 25] width 20 height 10
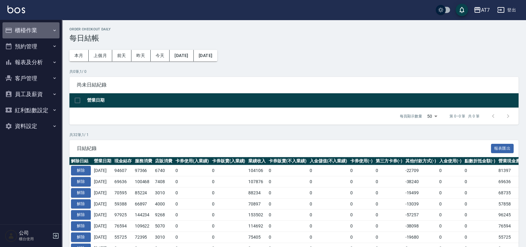
click at [27, 24] on button "櫃檯作業" at bounding box center [30, 30] width 57 height 16
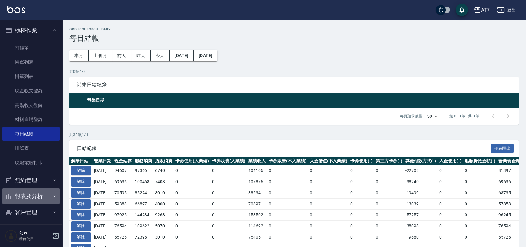
click at [33, 198] on button "報表及分析" at bounding box center [30, 196] width 57 height 16
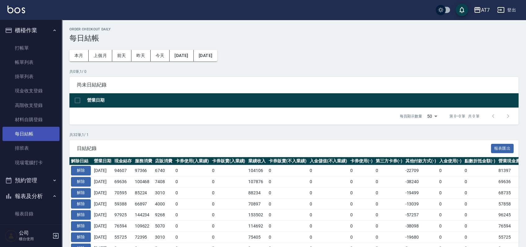
scroll to position [82, 0]
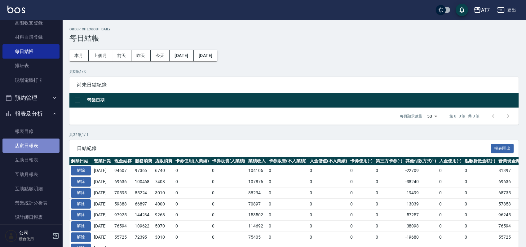
click at [40, 147] on link "店家日報表" at bounding box center [30, 145] width 57 height 14
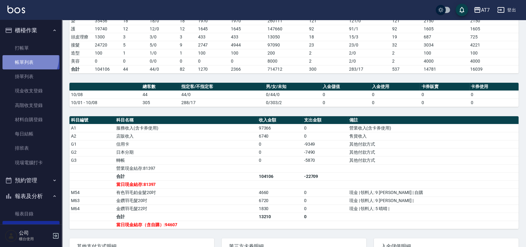
click at [27, 58] on link "帳單列表" at bounding box center [30, 62] width 57 height 14
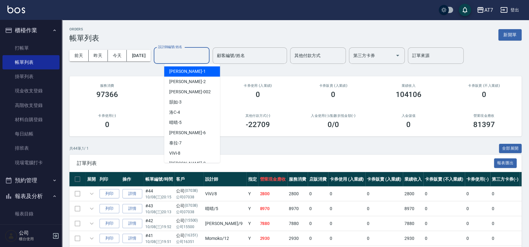
click at [204, 55] on input "設計師編號/姓名" at bounding box center [181, 55] width 50 height 11
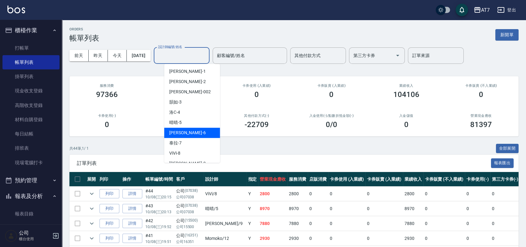
scroll to position [41, 0]
click at [189, 133] on div "King -10" at bounding box center [192, 132] width 56 height 10
type input "King-10"
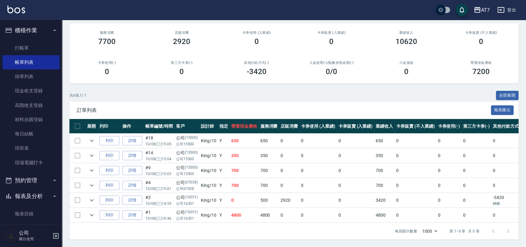
scroll to position [59, 0]
click at [29, 123] on link "材料自購登錄" at bounding box center [30, 119] width 57 height 14
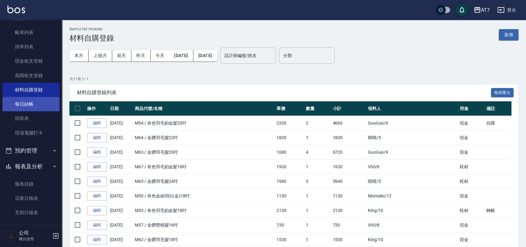
scroll to position [41, 0]
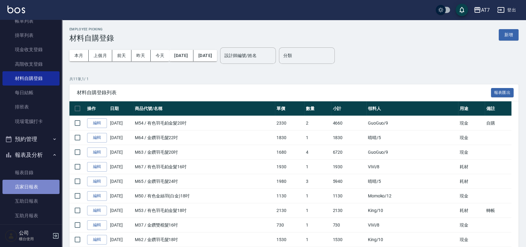
click at [33, 188] on link "店家日報表" at bounding box center [30, 187] width 57 height 14
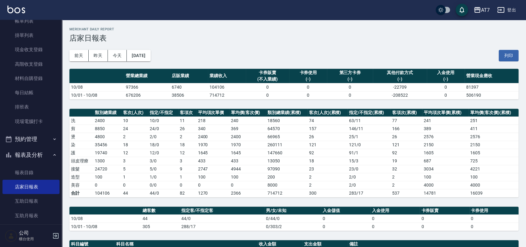
scroll to position [201, 0]
